Goal: Information Seeking & Learning: Compare options

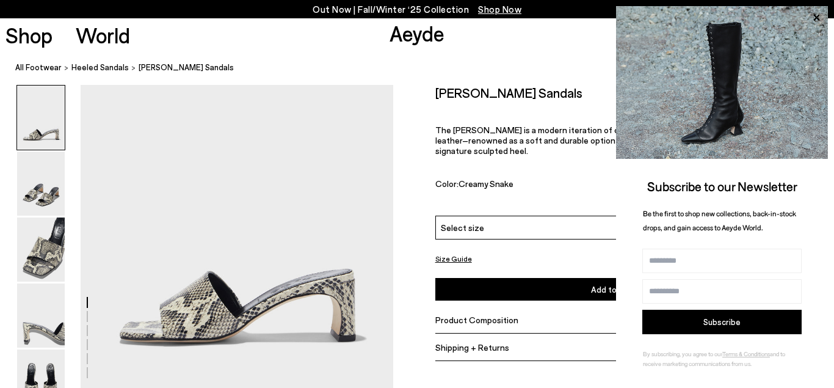
click at [47, 118] on img at bounding box center [41, 117] width 48 height 64
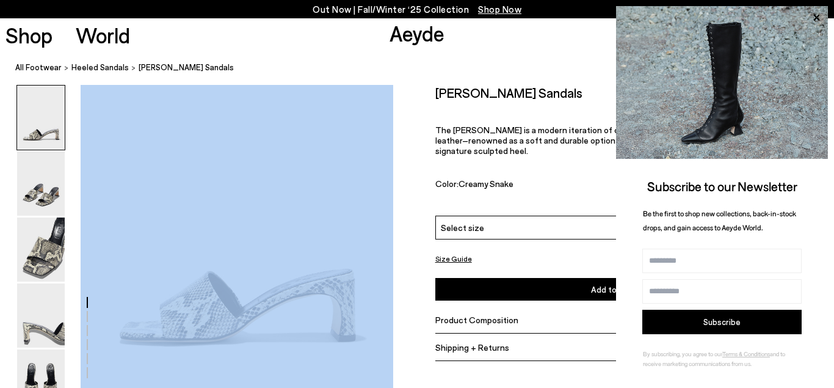
click at [42, 183] on img at bounding box center [41, 183] width 48 height 64
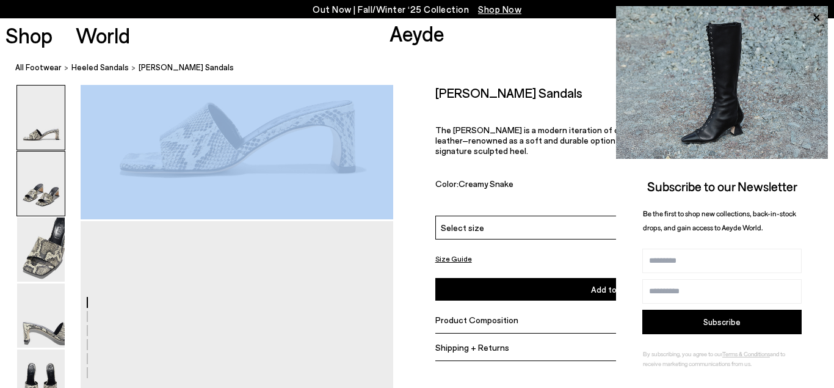
click at [42, 183] on img at bounding box center [41, 183] width 48 height 64
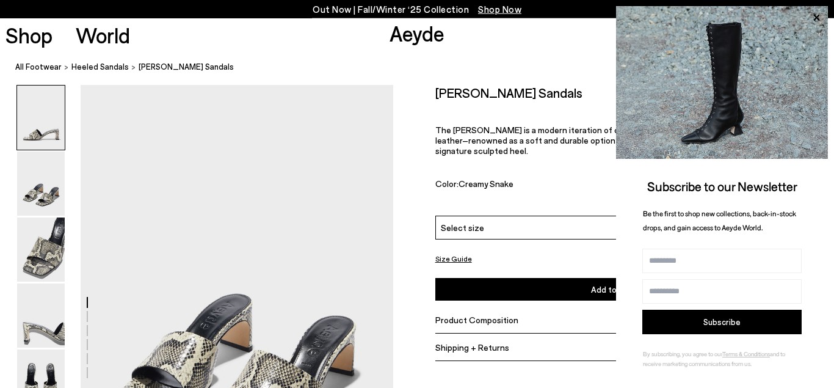
scroll to position [306, 0]
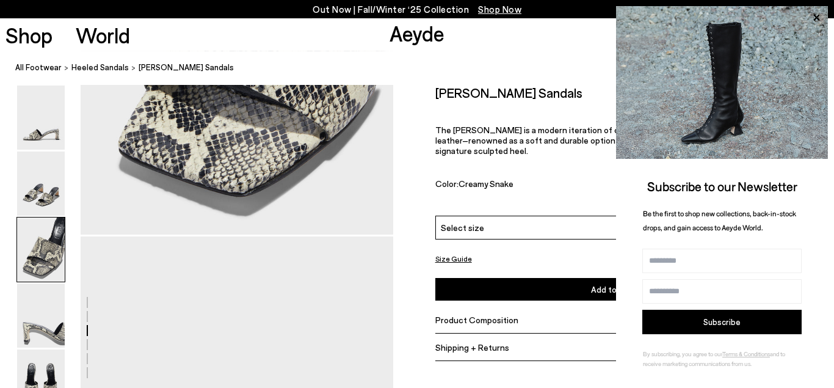
scroll to position [1240, 0]
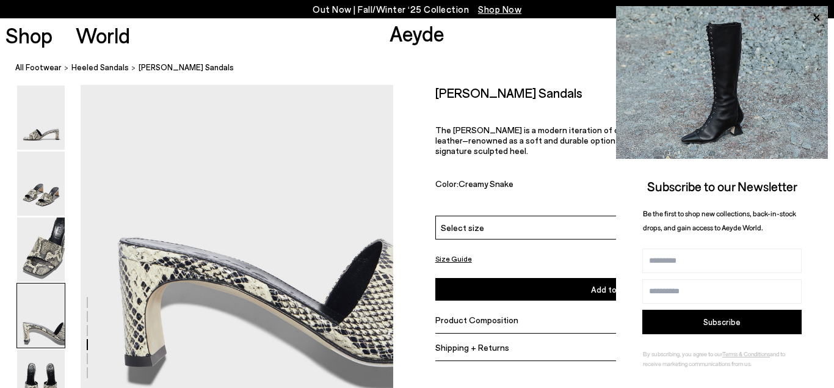
click at [252, 261] on div at bounding box center [196, 43] width 393 height 2397
click at [47, 117] on img at bounding box center [41, 117] width 48 height 64
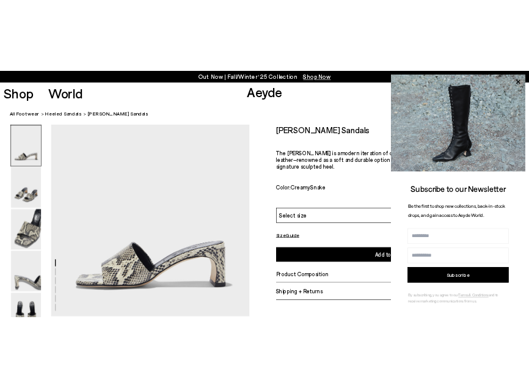
scroll to position [0, 0]
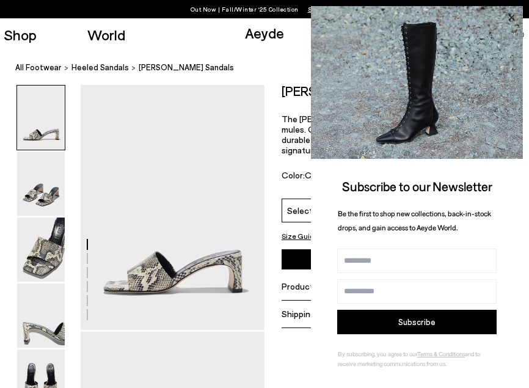
click at [509, 15] on icon at bounding box center [511, 18] width 16 height 16
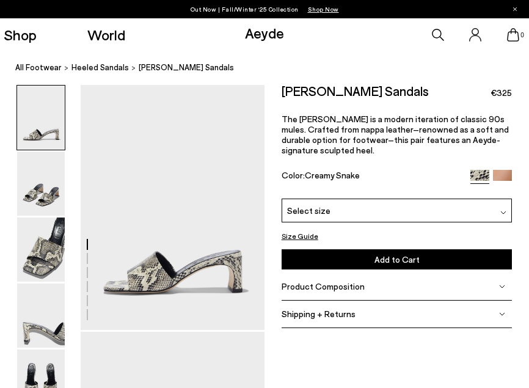
click at [45, 121] on img at bounding box center [41, 117] width 48 height 64
click at [35, 192] on img at bounding box center [41, 183] width 48 height 64
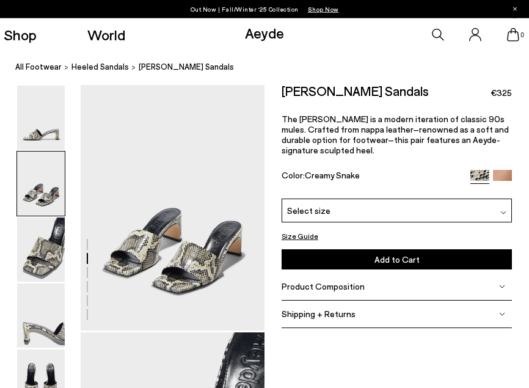
scroll to position [248, 0]
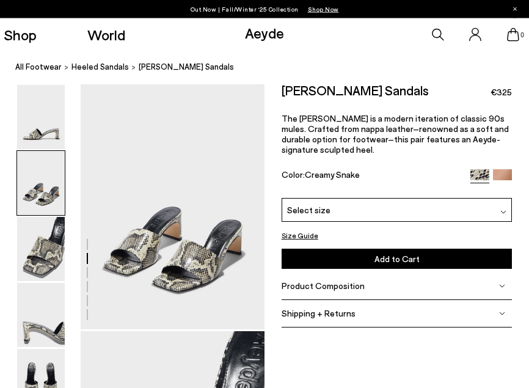
click at [40, 121] on img at bounding box center [41, 117] width 48 height 64
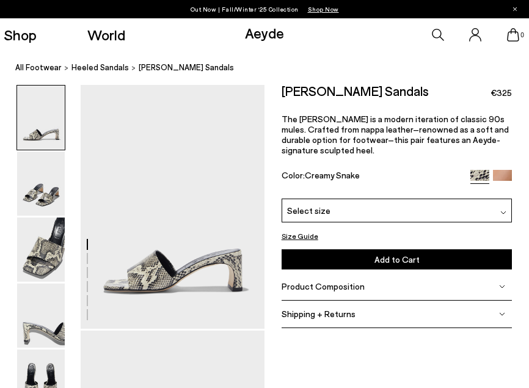
scroll to position [0, 0]
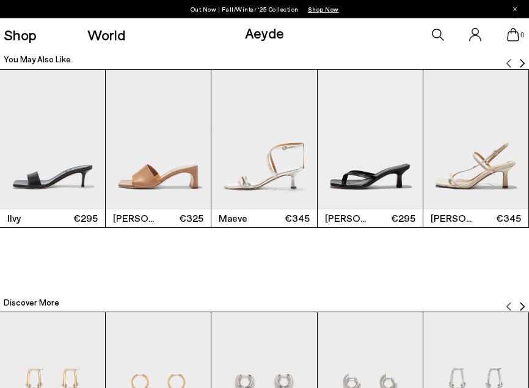
scroll to position [1308, 0]
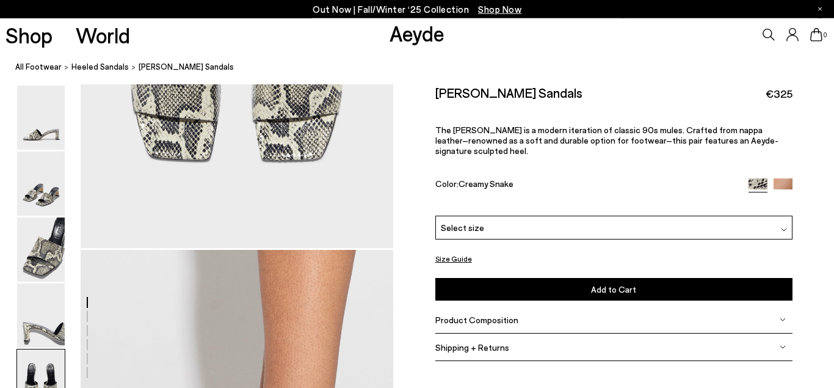
scroll to position [1757, 0]
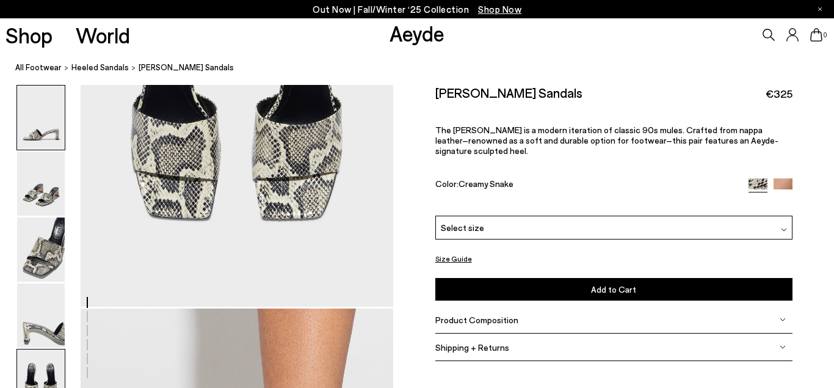
click at [45, 120] on img at bounding box center [41, 117] width 48 height 64
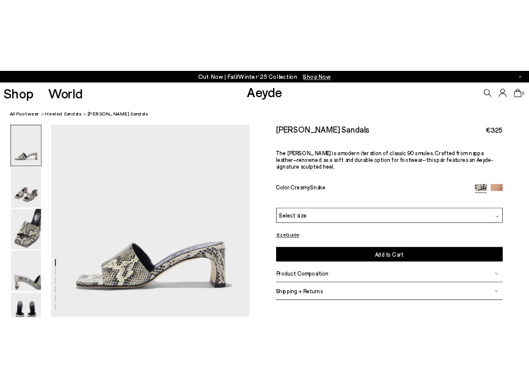
scroll to position [0, 0]
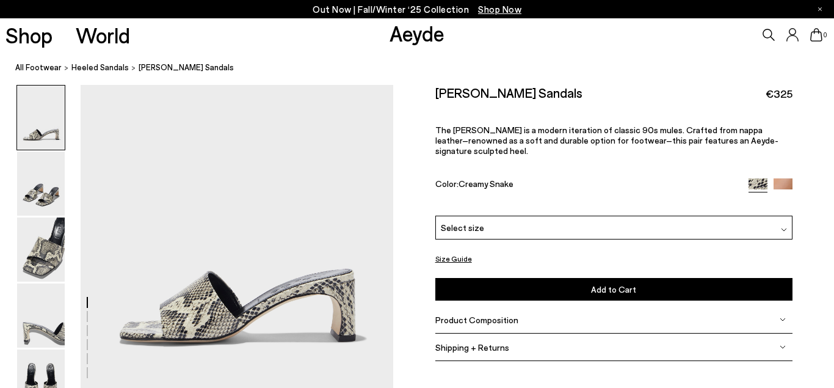
click at [38, 109] on img at bounding box center [41, 117] width 48 height 64
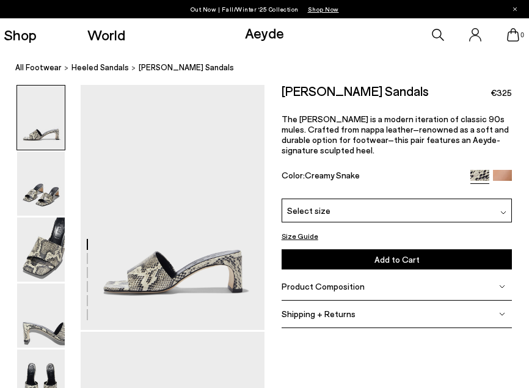
click at [45, 109] on img at bounding box center [41, 117] width 48 height 64
click at [29, 192] on img at bounding box center [41, 183] width 48 height 64
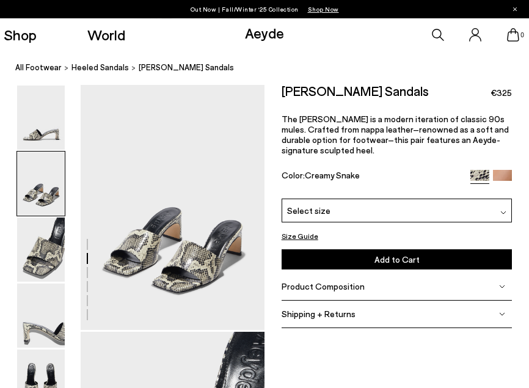
scroll to position [248, 0]
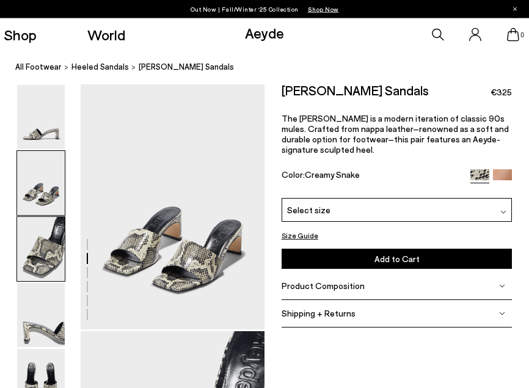
click at [49, 244] on img at bounding box center [41, 249] width 48 height 64
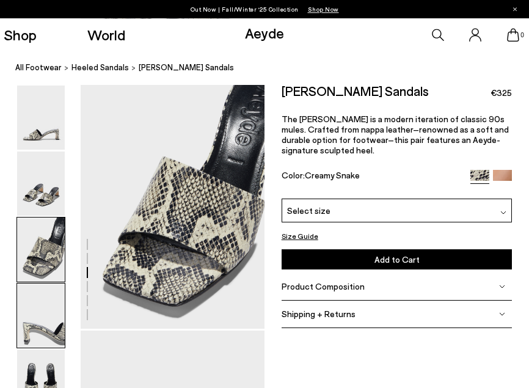
click at [45, 296] on img at bounding box center [41, 315] width 48 height 64
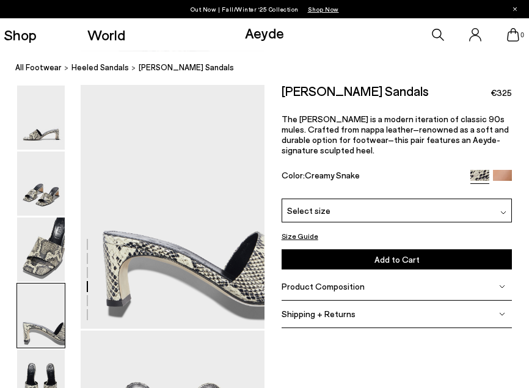
click at [161, 231] on div at bounding box center [132, 82] width 264 height 1479
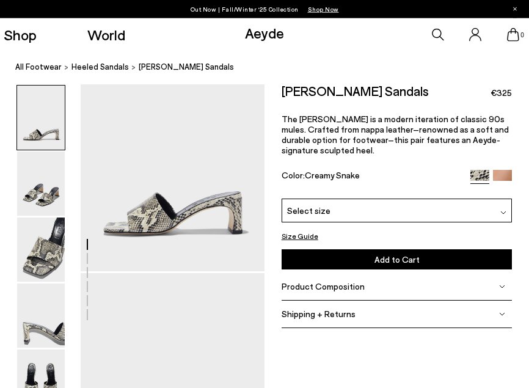
scroll to position [0, 0]
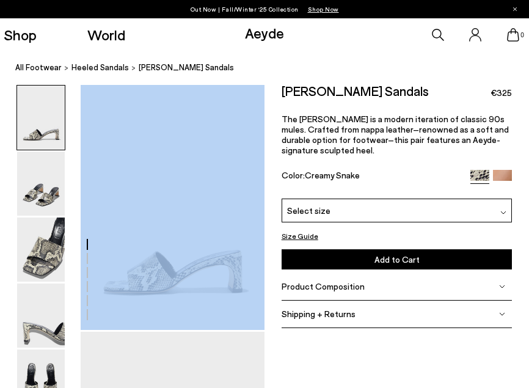
click at [49, 188] on img at bounding box center [41, 183] width 48 height 64
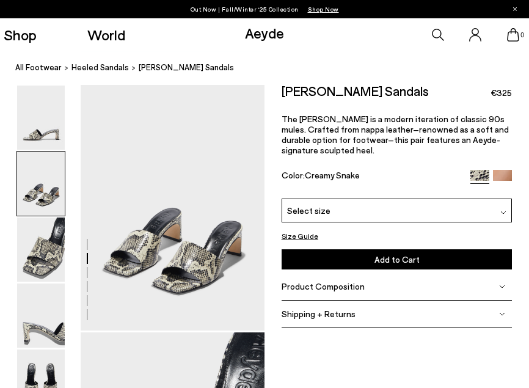
scroll to position [248, 0]
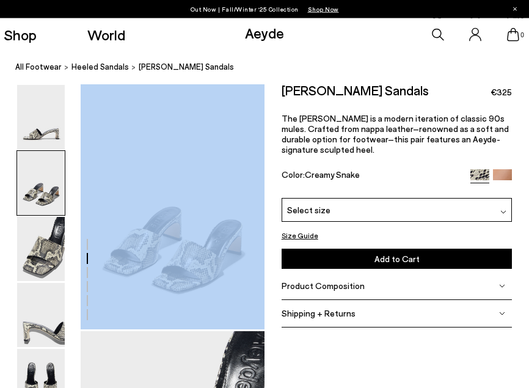
click at [46, 318] on img at bounding box center [41, 315] width 48 height 64
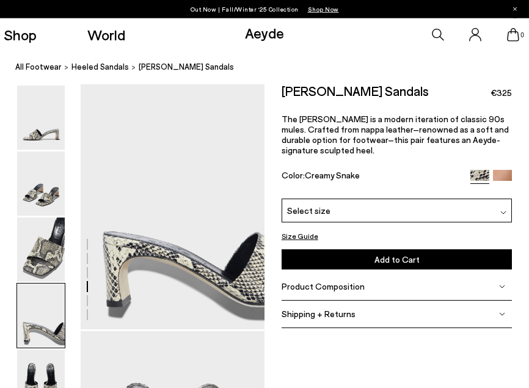
scroll to position [742, 0]
click at [134, 274] on div at bounding box center [132, 82] width 264 height 1479
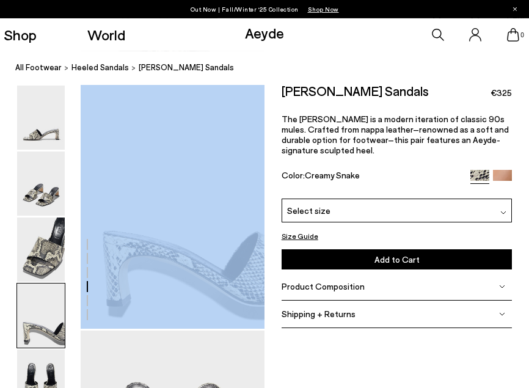
click at [134, 274] on div at bounding box center [132, 82] width 264 height 1479
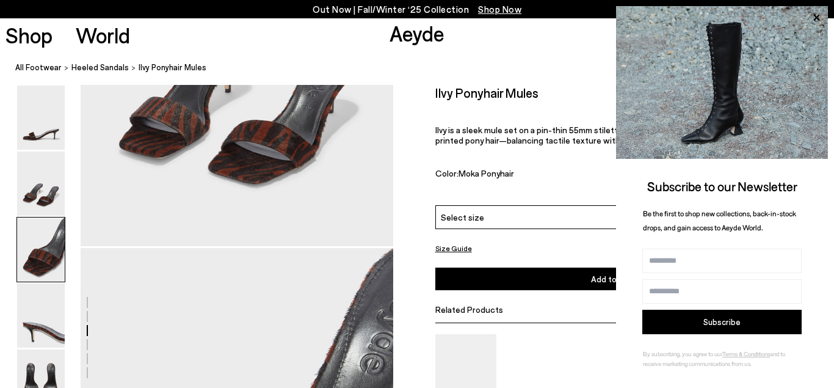
scroll to position [810, 0]
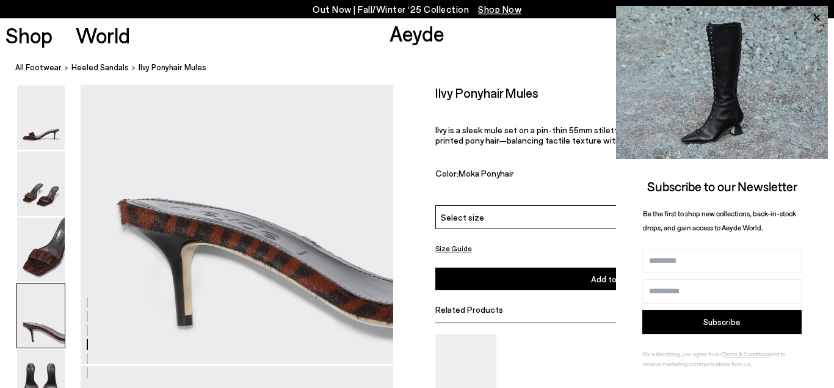
scroll to position [1308, 0]
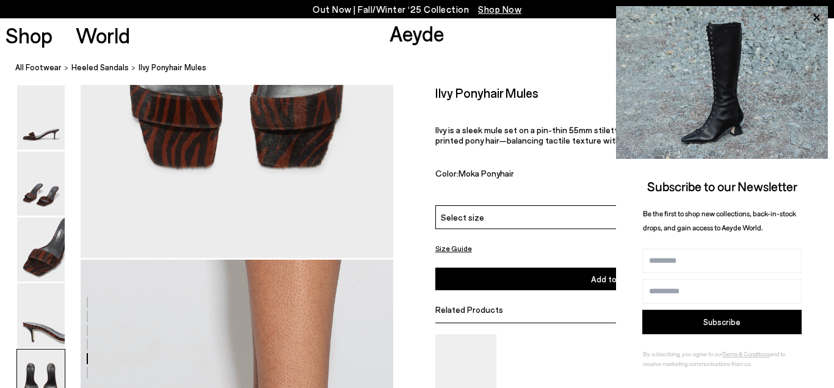
scroll to position [2055, 0]
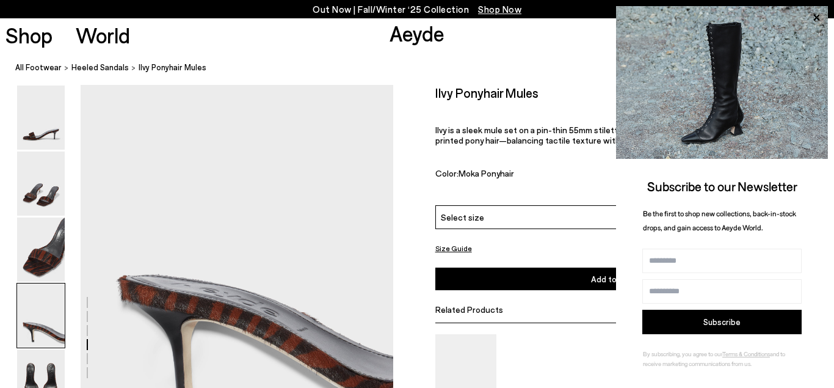
scroll to position [1245, 0]
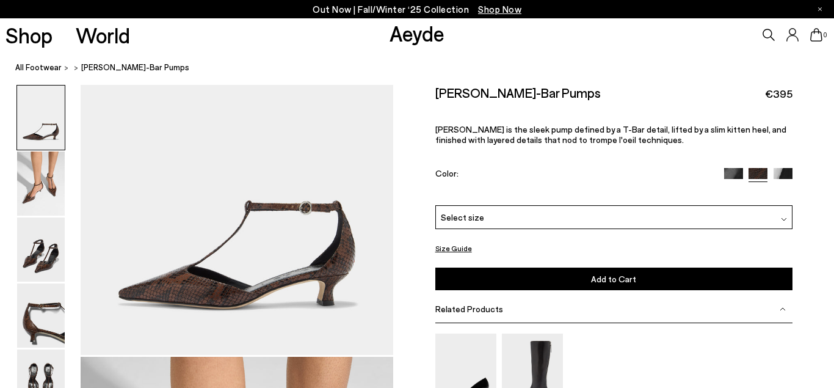
click at [26, 194] on div at bounding box center [417, 194] width 834 height 388
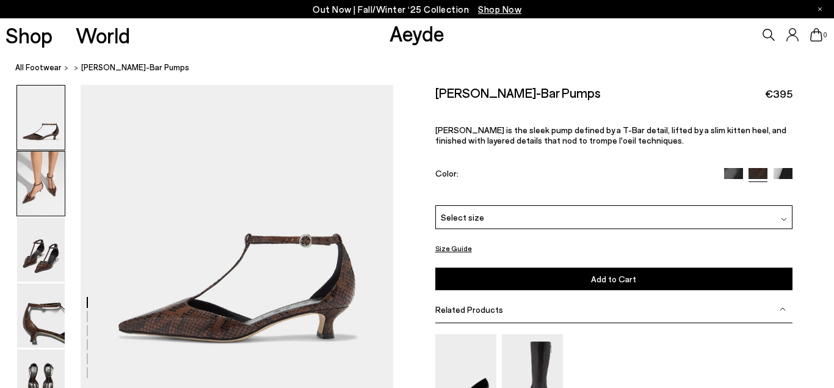
click at [26, 198] on img at bounding box center [41, 183] width 48 height 64
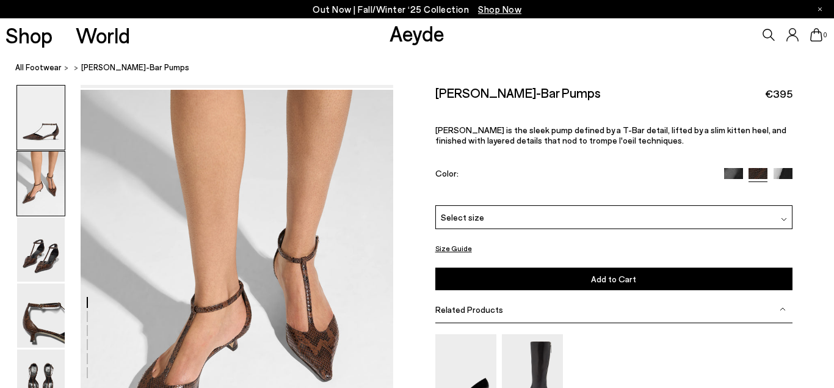
scroll to position [306, 0]
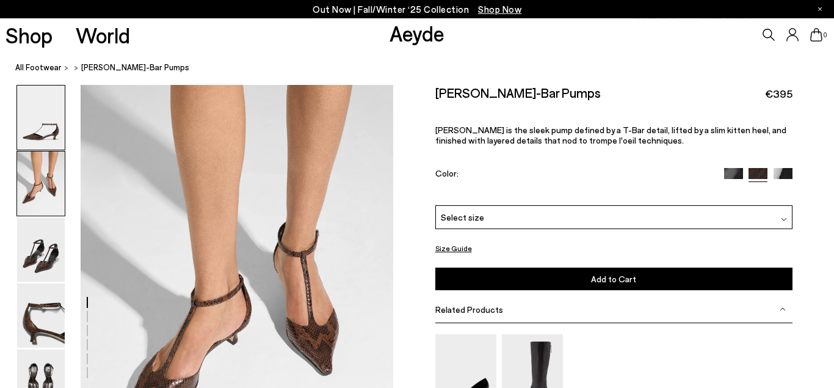
click at [45, 190] on img at bounding box center [41, 183] width 48 height 64
click at [45, 239] on img at bounding box center [41, 249] width 48 height 64
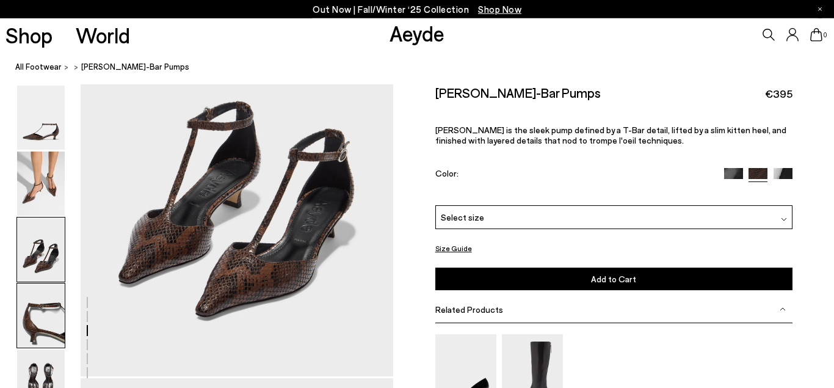
click at [41, 313] on img at bounding box center [41, 315] width 48 height 64
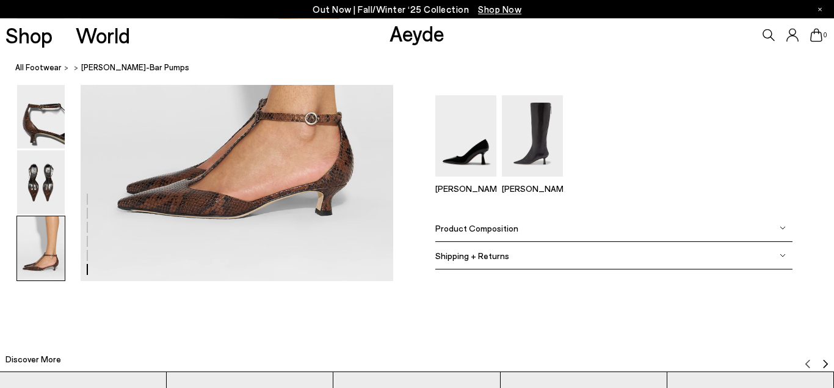
click at [39, 246] on img at bounding box center [41, 248] width 48 height 64
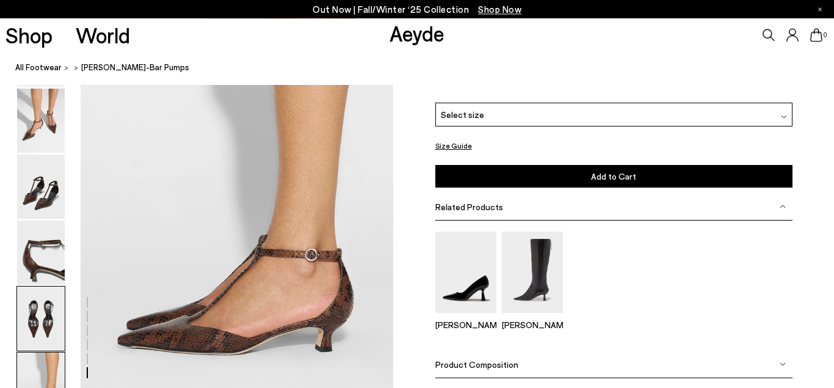
click at [39, 314] on img at bounding box center [41, 318] width 48 height 64
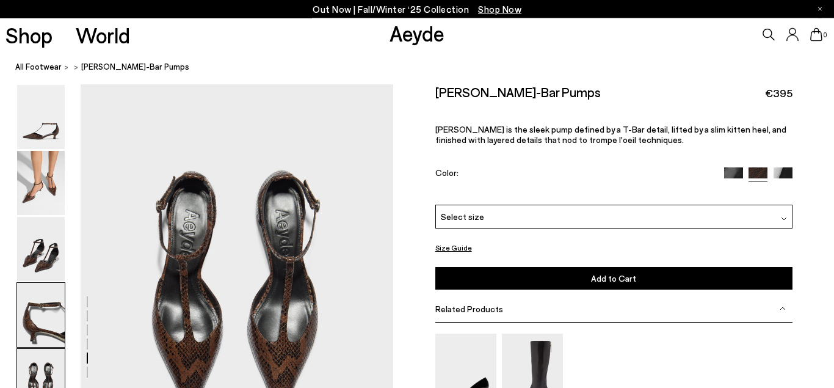
click at [40, 297] on img at bounding box center [41, 315] width 48 height 64
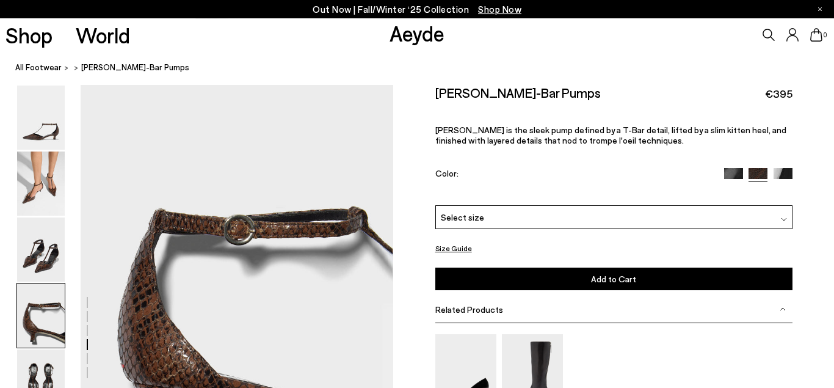
scroll to position [1143, 0]
click at [48, 123] on img at bounding box center [41, 117] width 48 height 64
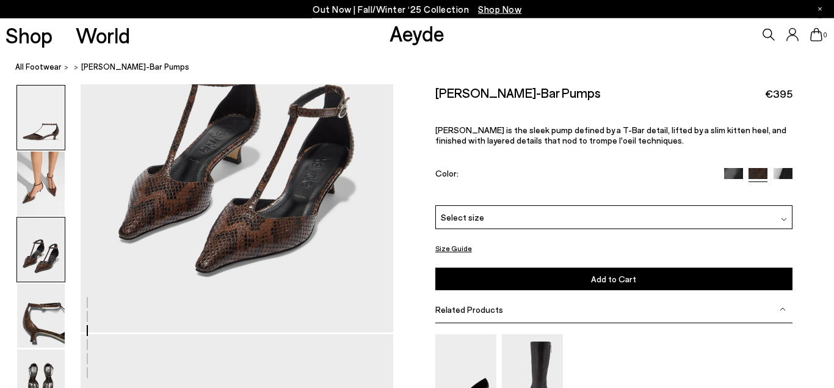
click at [48, 123] on img at bounding box center [41, 117] width 48 height 64
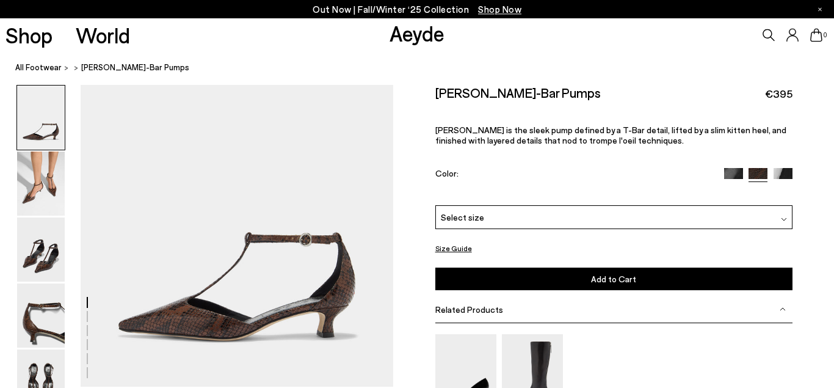
scroll to position [0, 0]
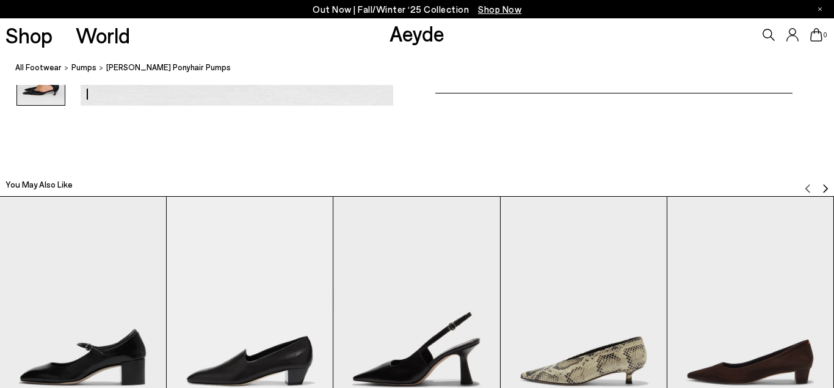
scroll to position [2553, 0]
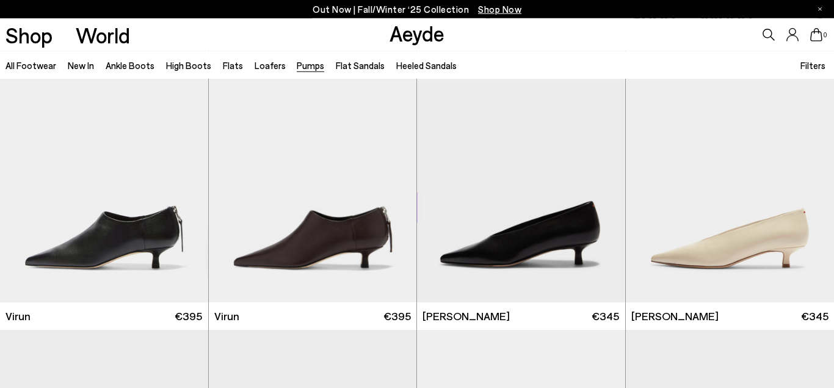
scroll to position [1494, 0]
